Goal: Task Accomplishment & Management: Manage account settings

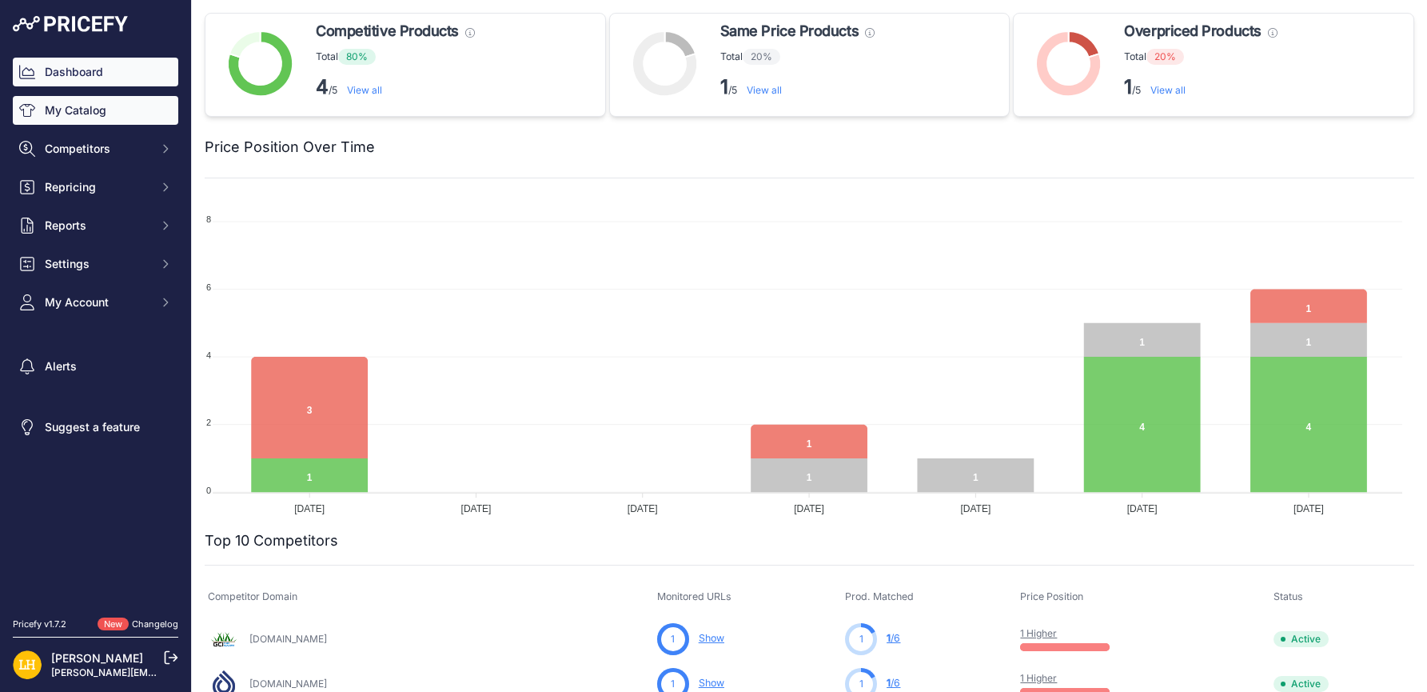
click at [89, 105] on link "My Catalog" at bounding box center [96, 110] width 166 height 29
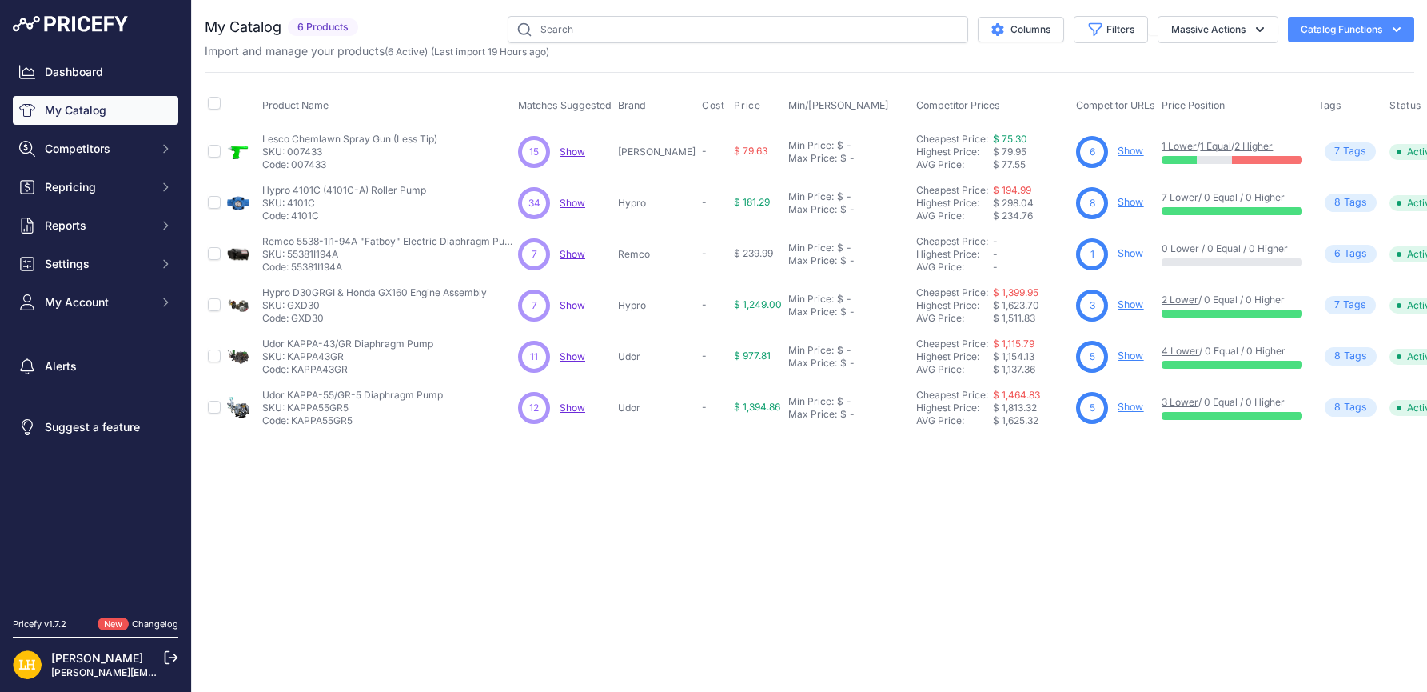
drag, startPoint x: 0, startPoint y: 0, endPoint x: 999, endPoint y: 88, distance: 1002.5
click at [999, 88] on th "Competitor Prices" at bounding box center [993, 106] width 160 height 40
click at [1015, 74] on div "Product Name Matches Suggested Brand Cost" at bounding box center [810, 252] width 1210 height 361
